Goal: Task Accomplishment & Management: Complete application form

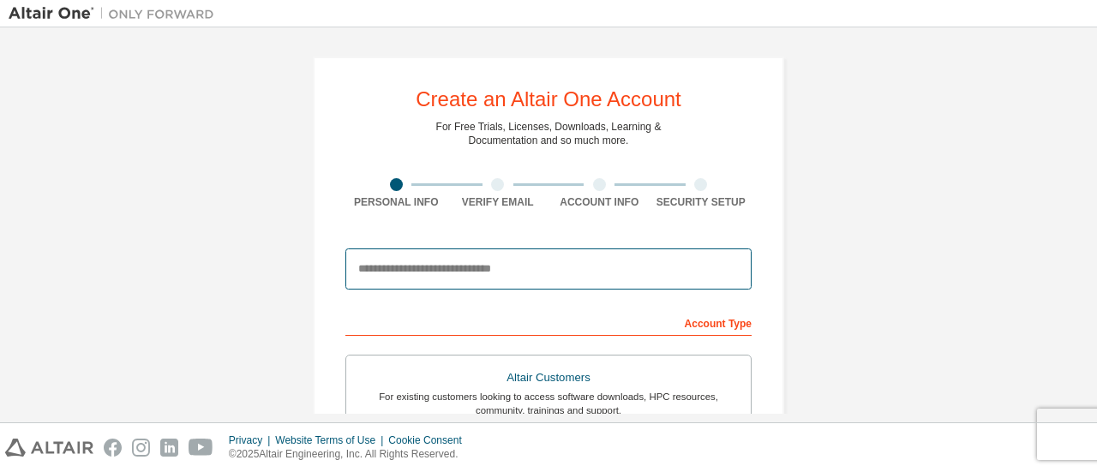
click at [613, 267] on input "email" at bounding box center [549, 269] width 406 height 41
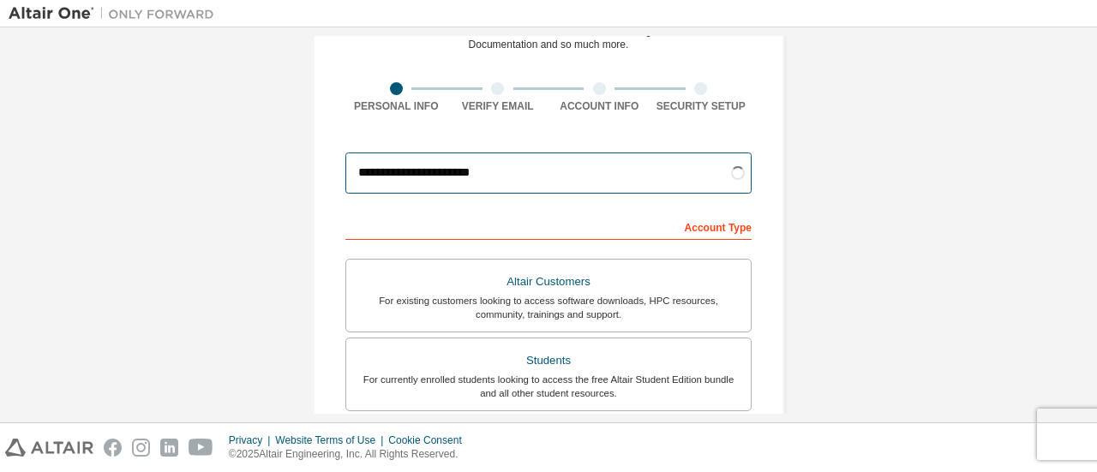
scroll to position [103, 0]
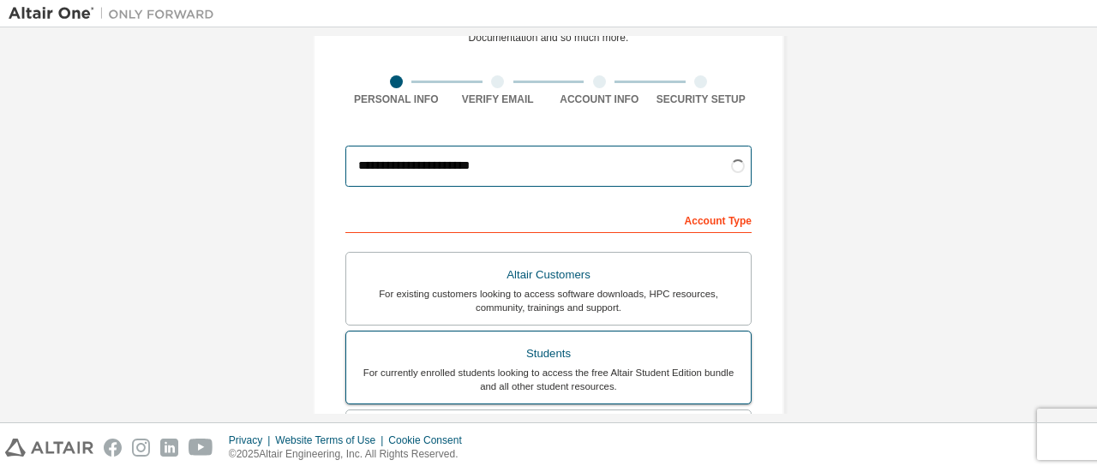
type input "**********"
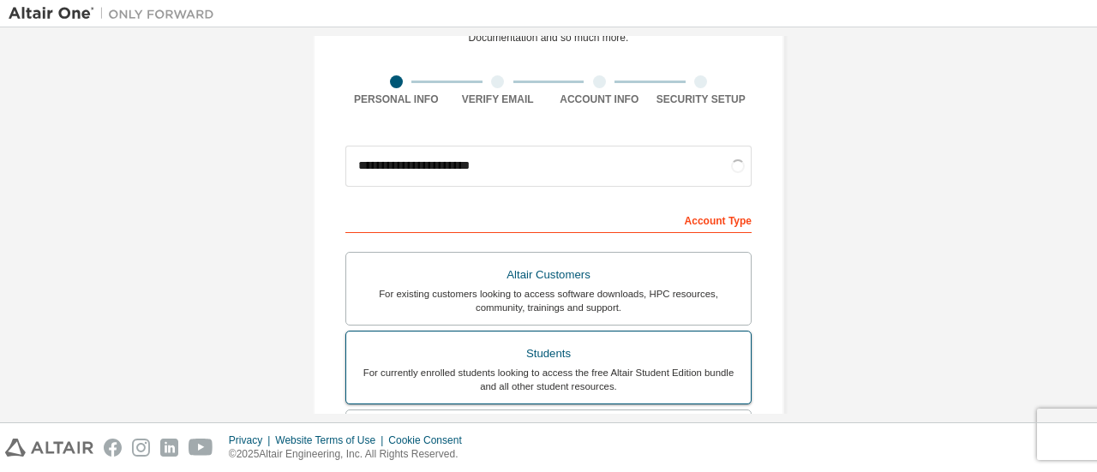
click at [619, 342] on div "Students" at bounding box center [549, 354] width 384 height 24
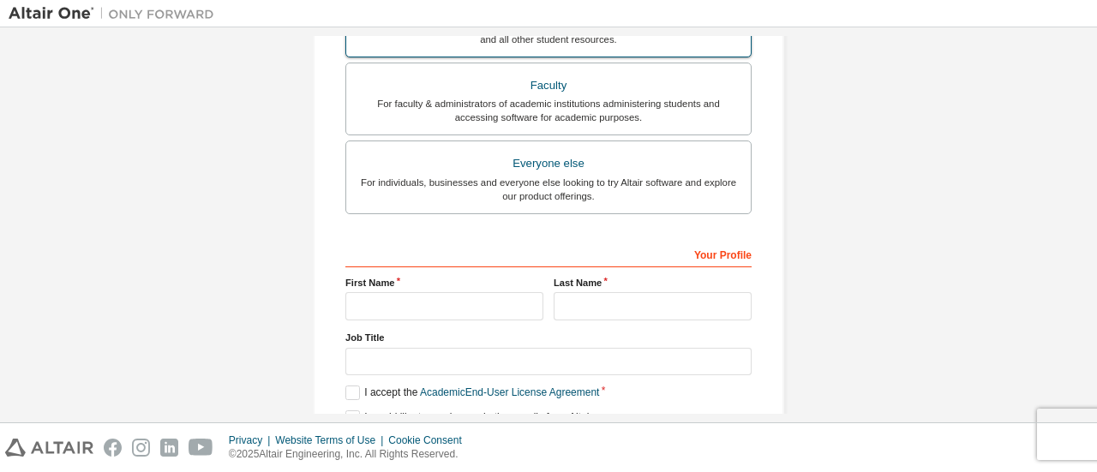
scroll to position [446, 0]
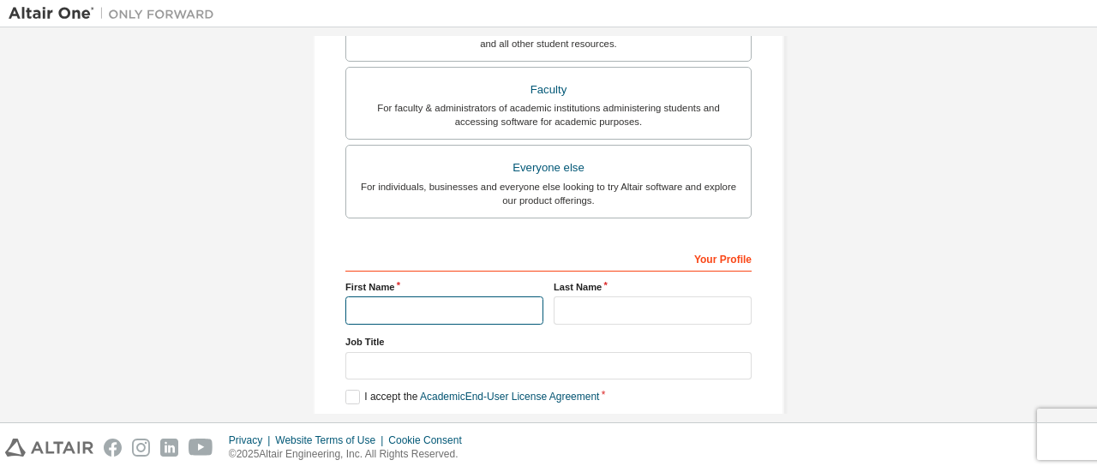
click at [461, 312] on input "text" at bounding box center [445, 311] width 198 height 28
type input "*******"
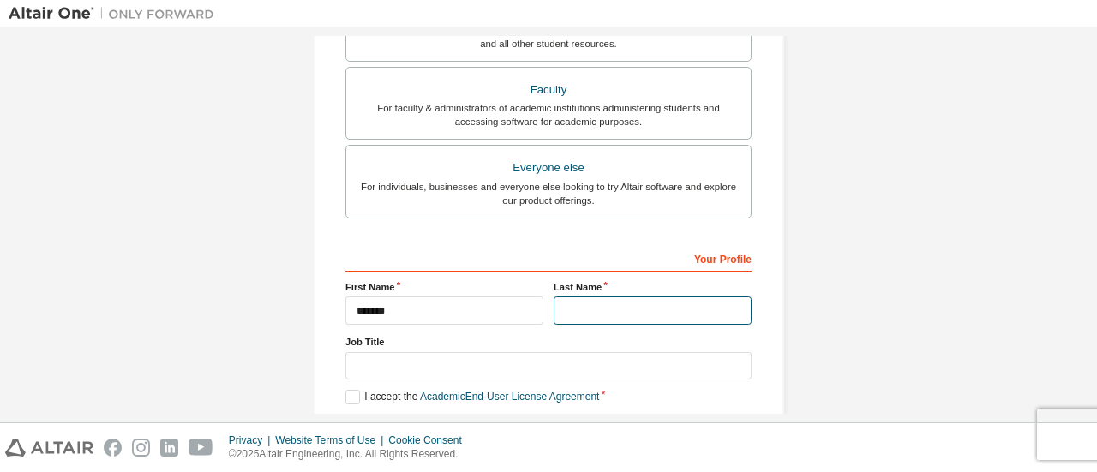
click at [578, 308] on input "text" at bounding box center [653, 311] width 198 height 28
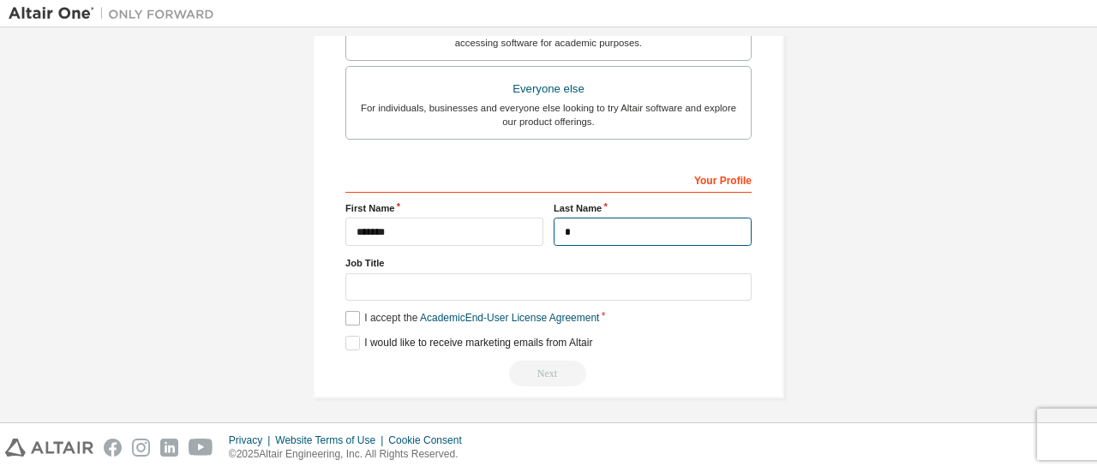
type input "*"
click at [352, 316] on label "I accept the Academic End-User License Agreement" at bounding box center [473, 318] width 254 height 15
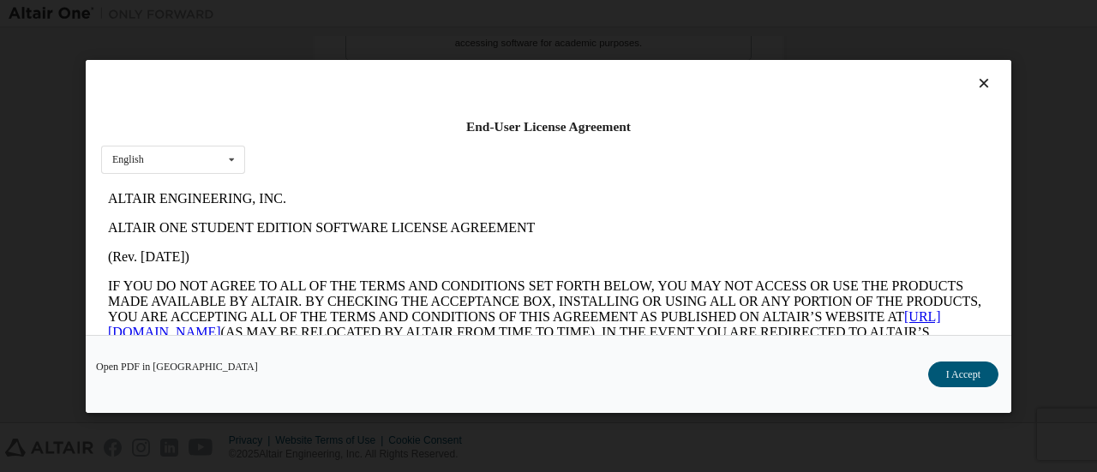
scroll to position [0, 0]
click at [981, 376] on button "I Accept" at bounding box center [964, 374] width 70 height 26
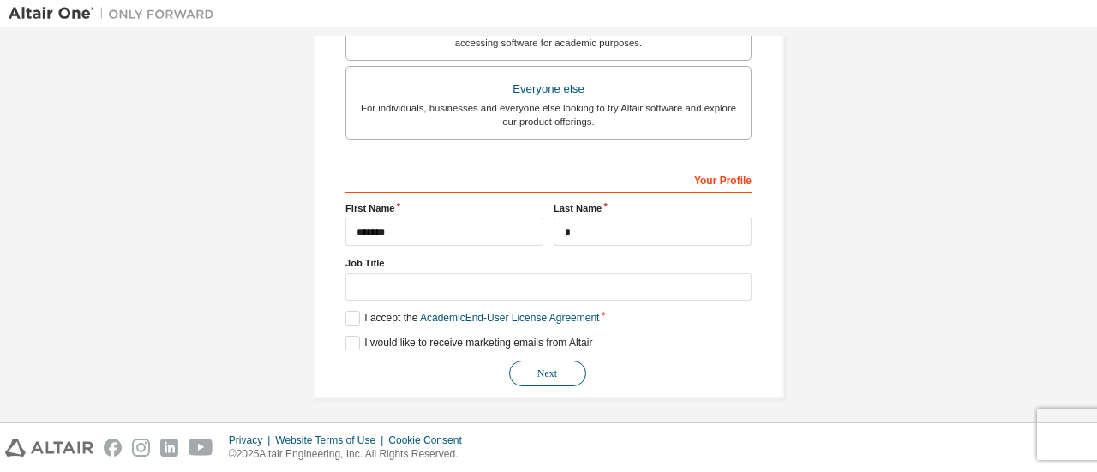
click at [550, 370] on button "Next" at bounding box center [547, 374] width 77 height 26
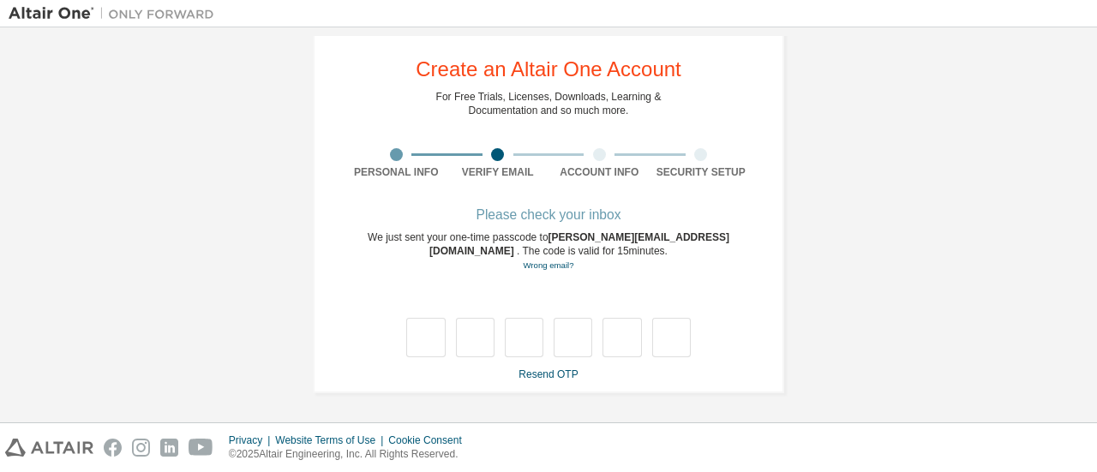
scroll to position [2, 0]
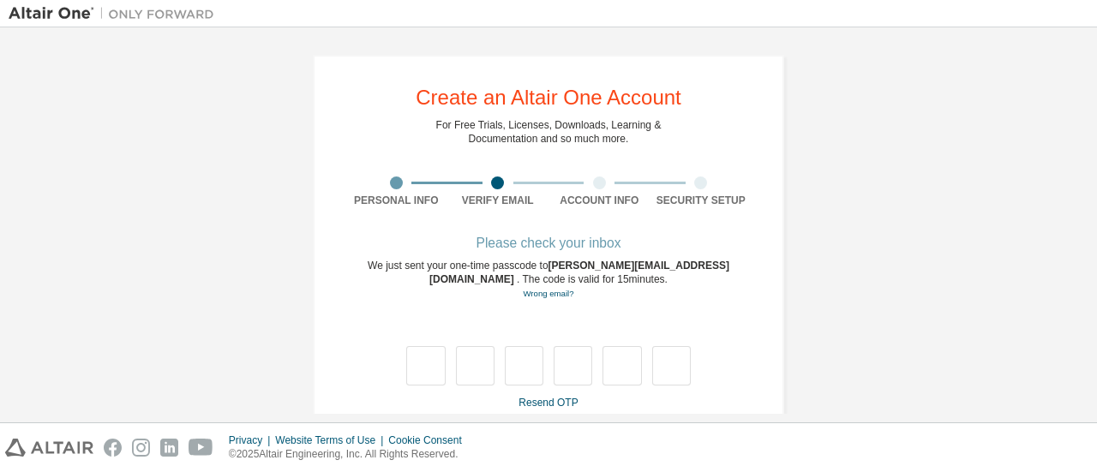
type input "*"
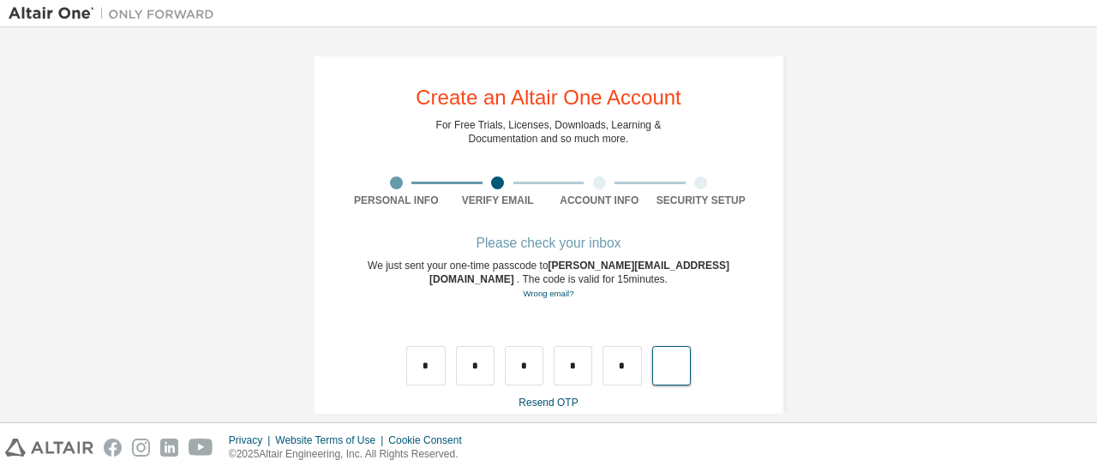
type input "*"
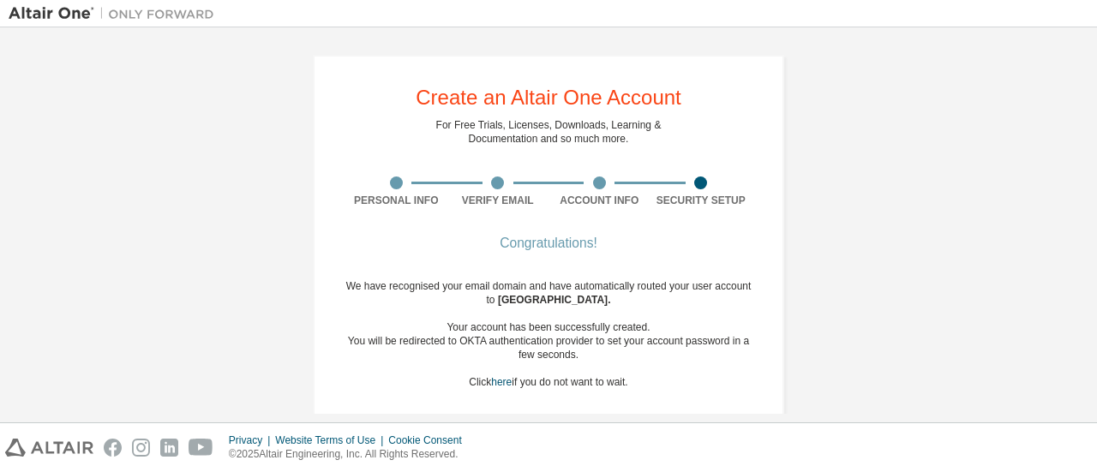
scroll to position [29, 0]
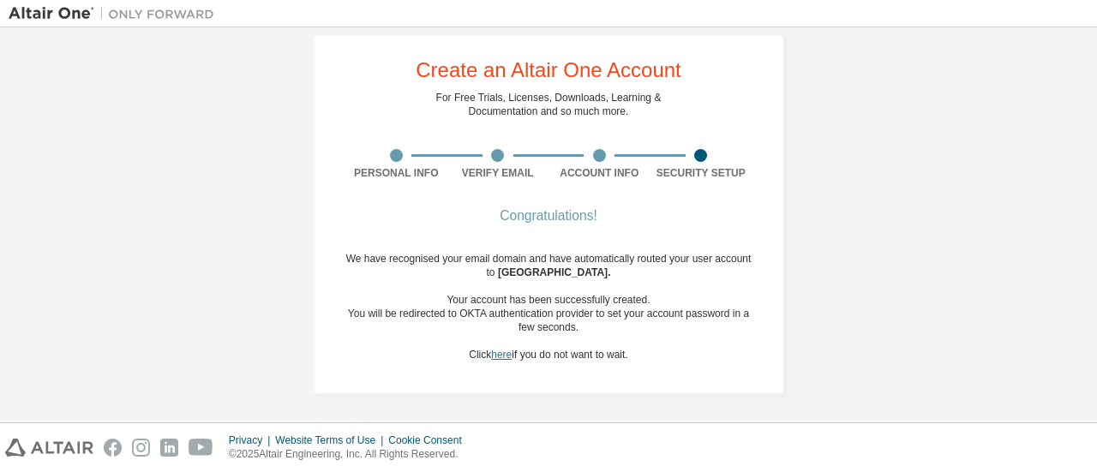
click at [491, 358] on link "here" at bounding box center [501, 355] width 21 height 12
